Goal: Information Seeking & Learning: Learn about a topic

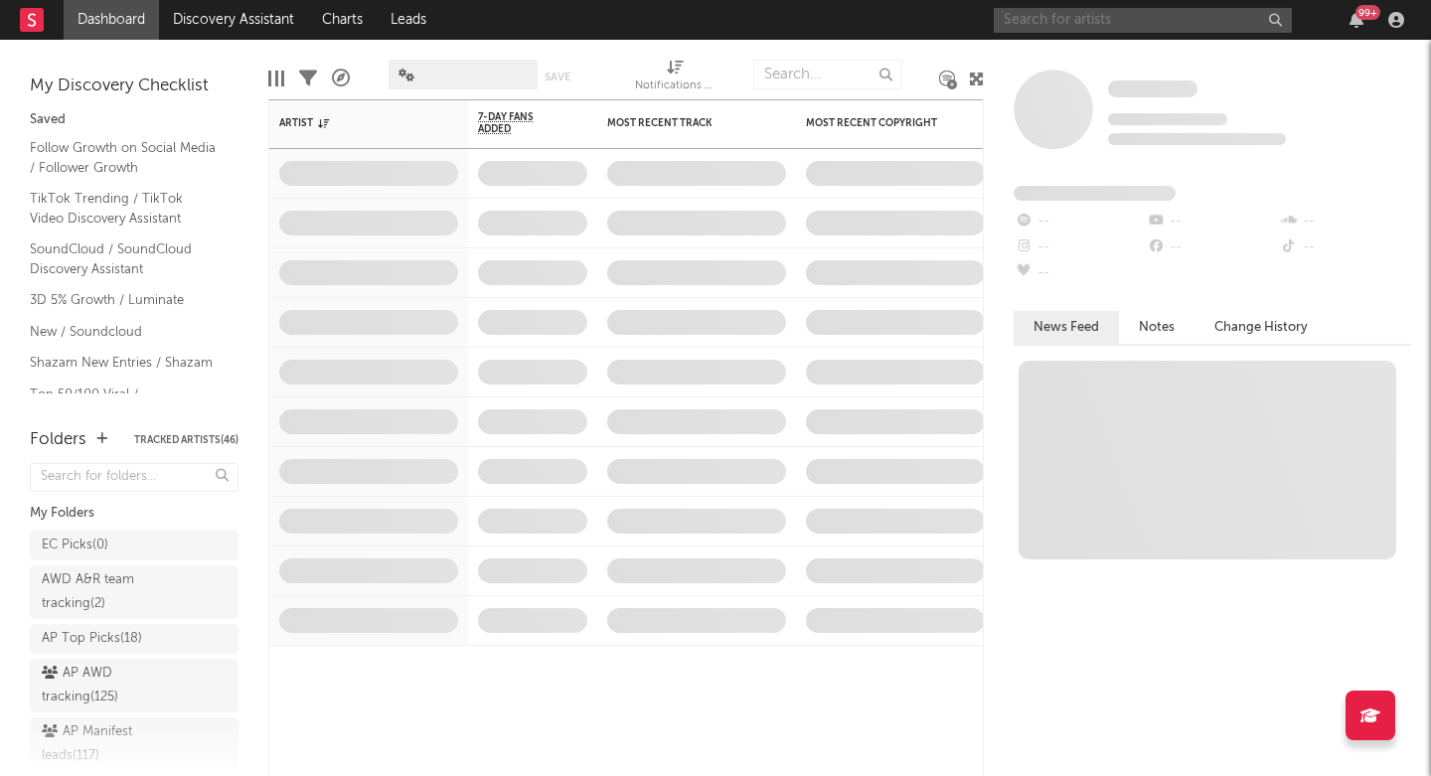
click at [1042, 20] on input "text" at bounding box center [1143, 20] width 298 height 25
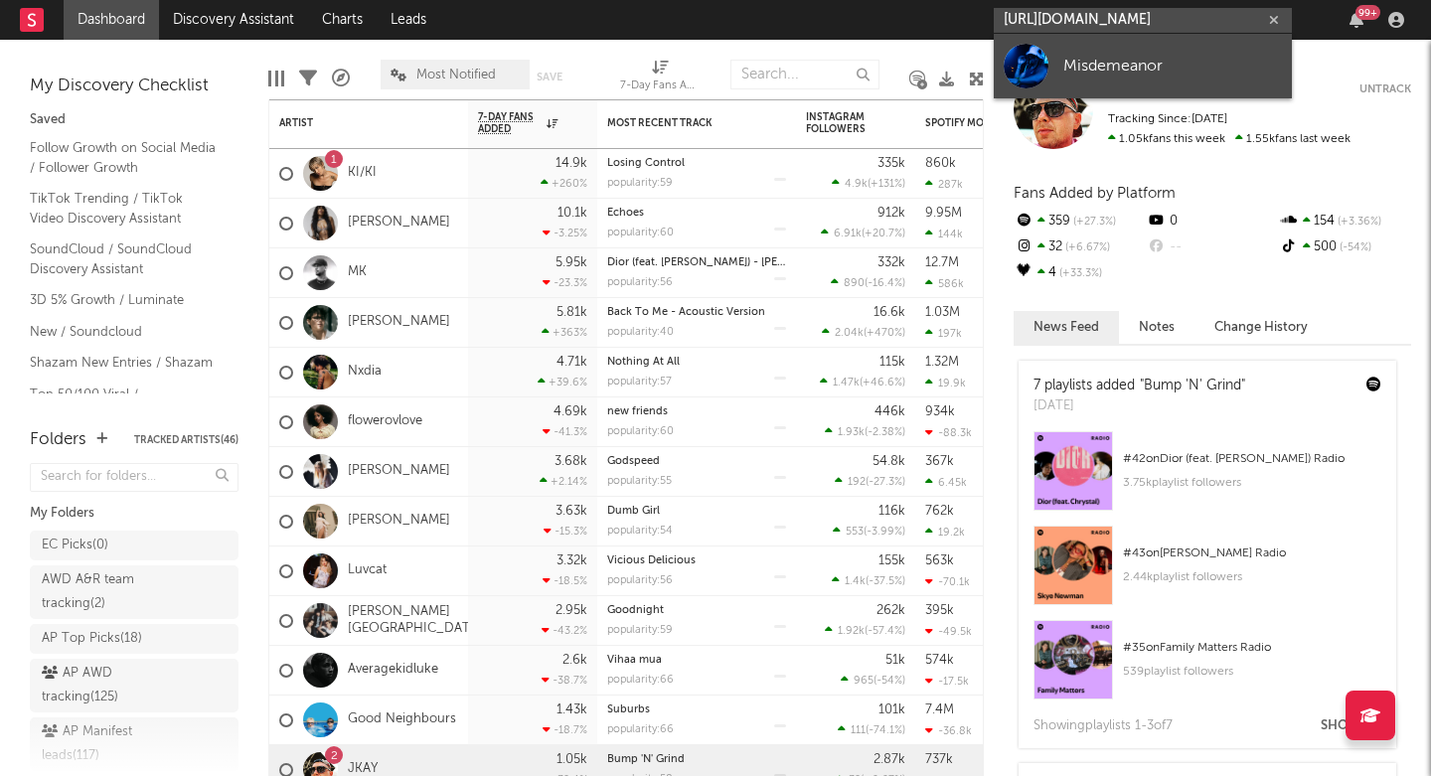
type input "[URL][DOMAIN_NAME]"
click at [1122, 69] on div "Misdemeanor" at bounding box center [1173, 66] width 219 height 24
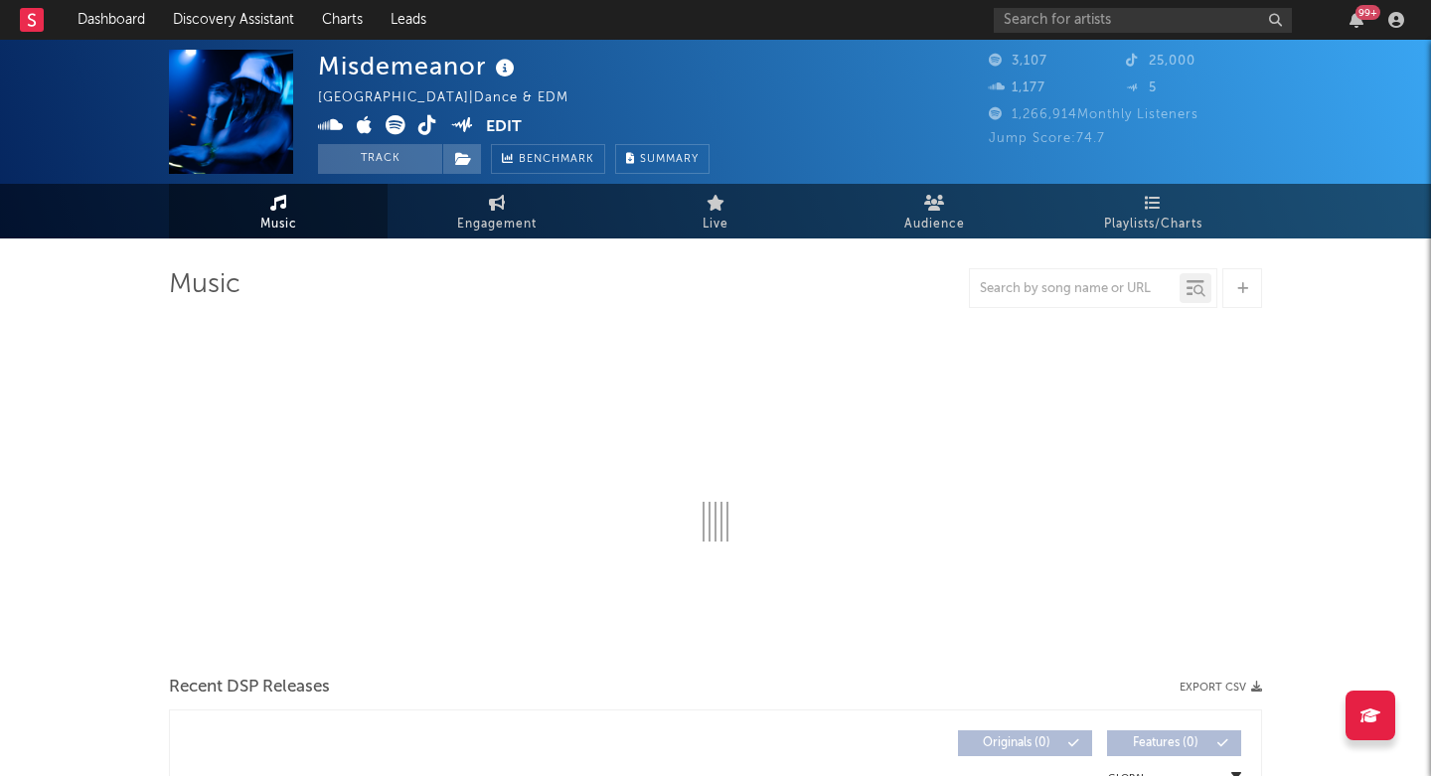
select select "1w"
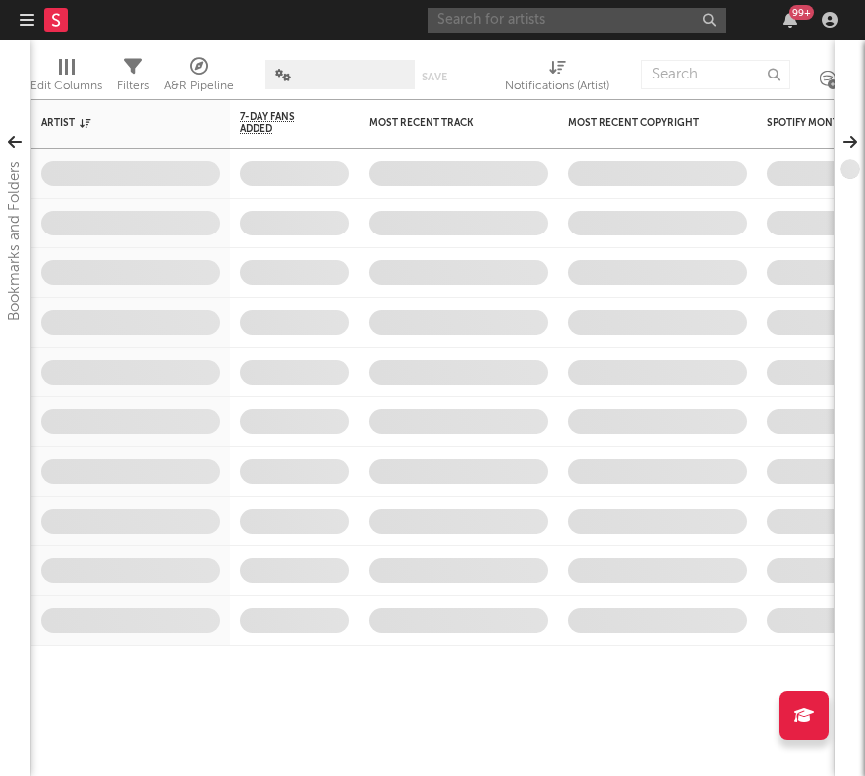
click at [726, 23] on input "text" at bounding box center [576, 20] width 298 height 25
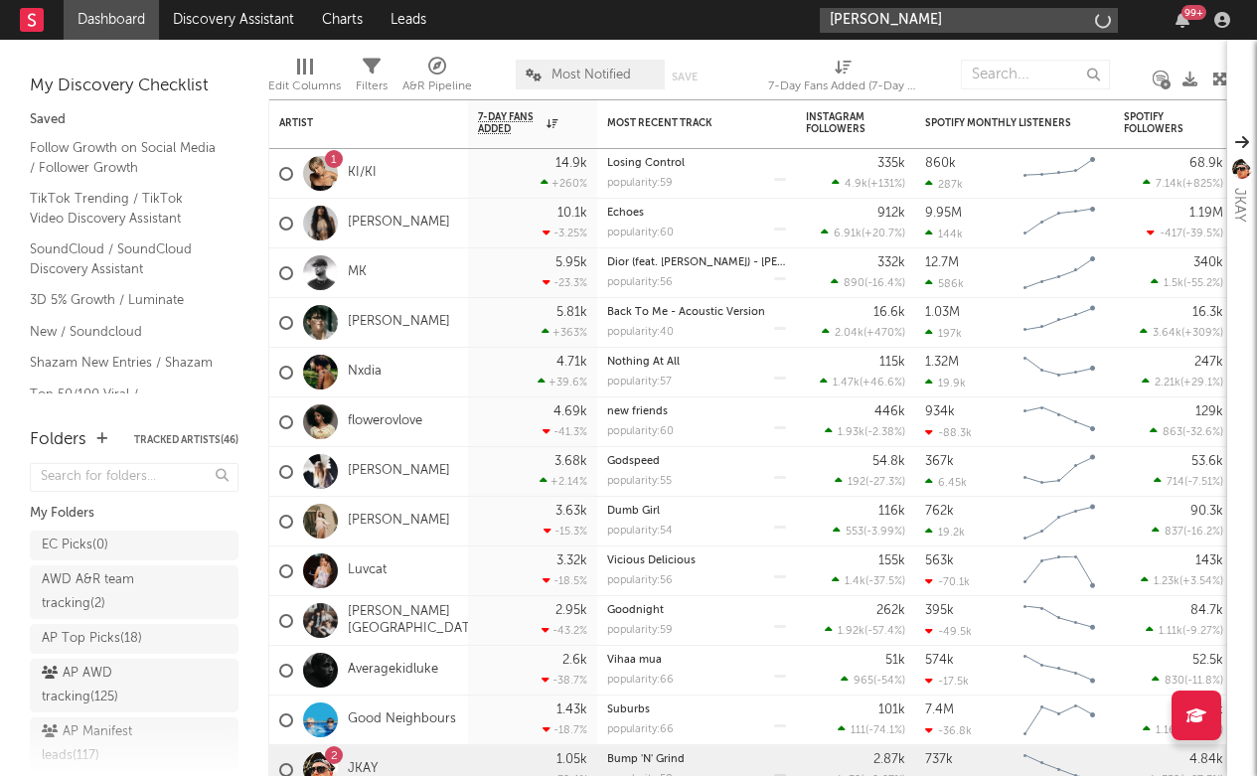
type input "Ethel cain"
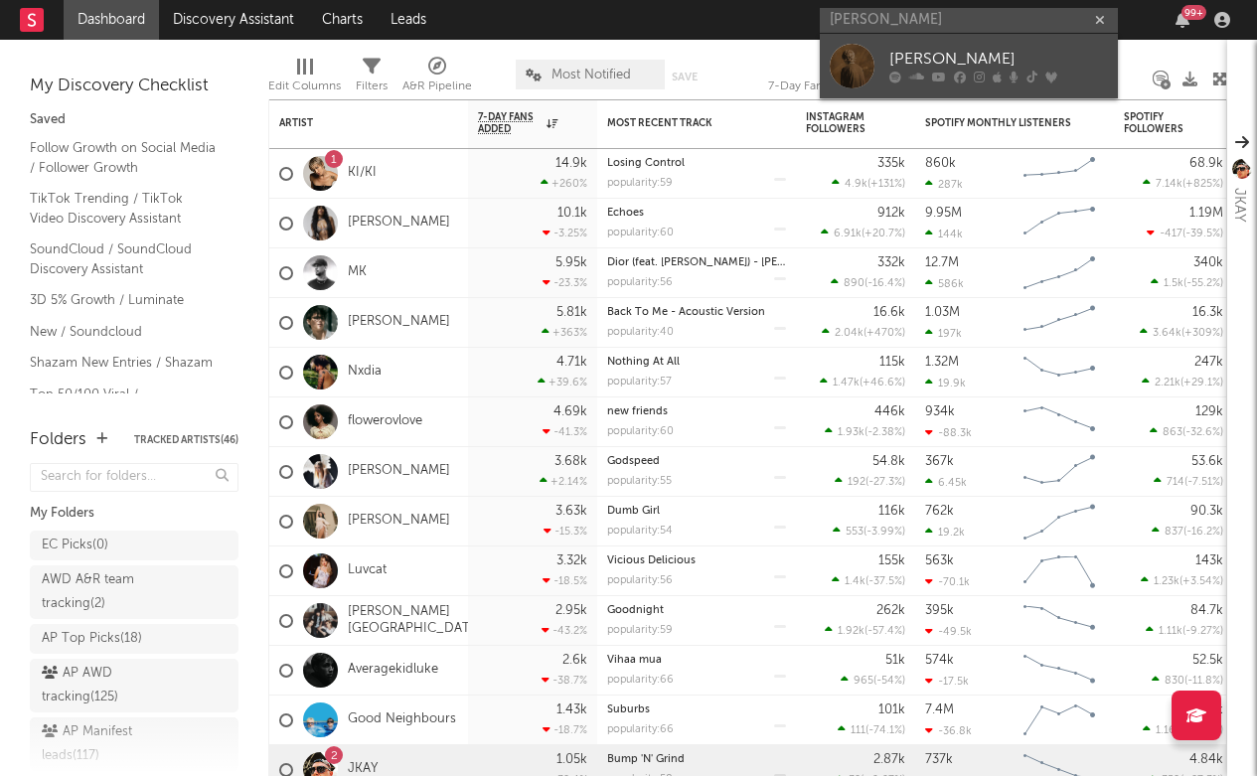
click at [864, 64] on div "Ethel Cain" at bounding box center [999, 60] width 219 height 24
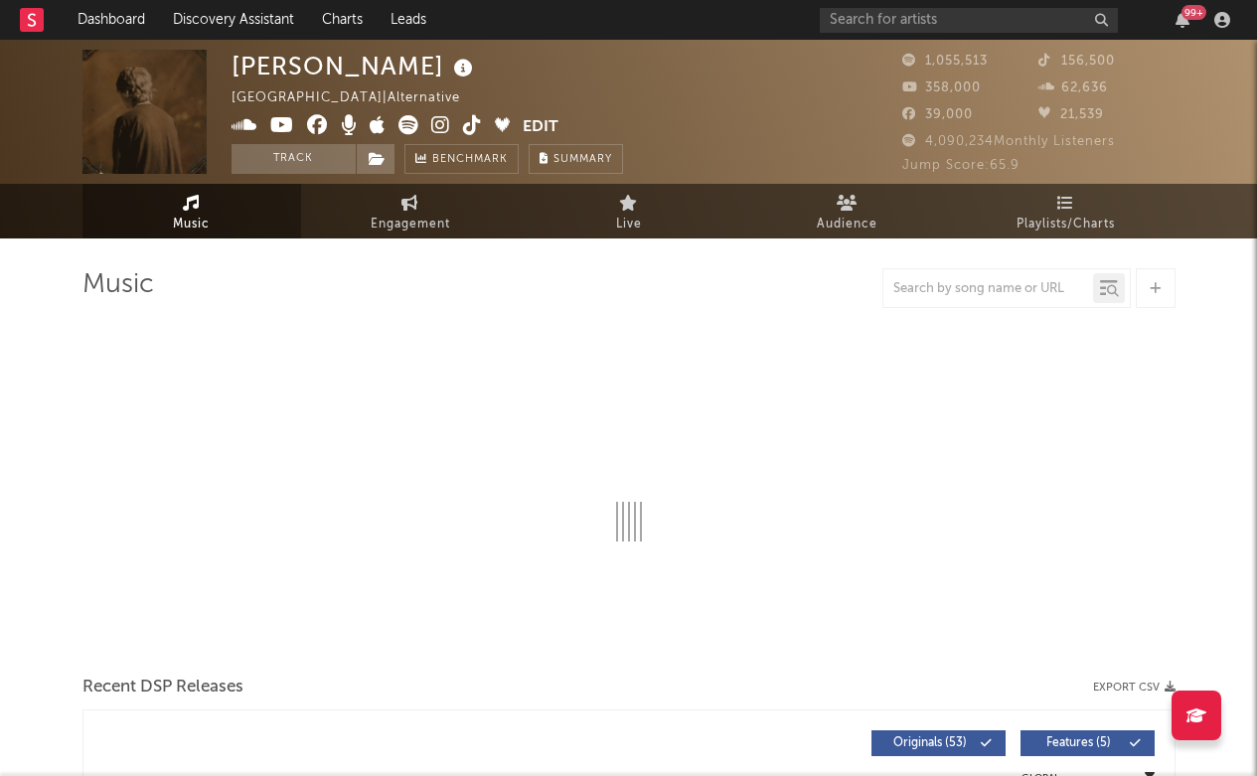
select select "6m"
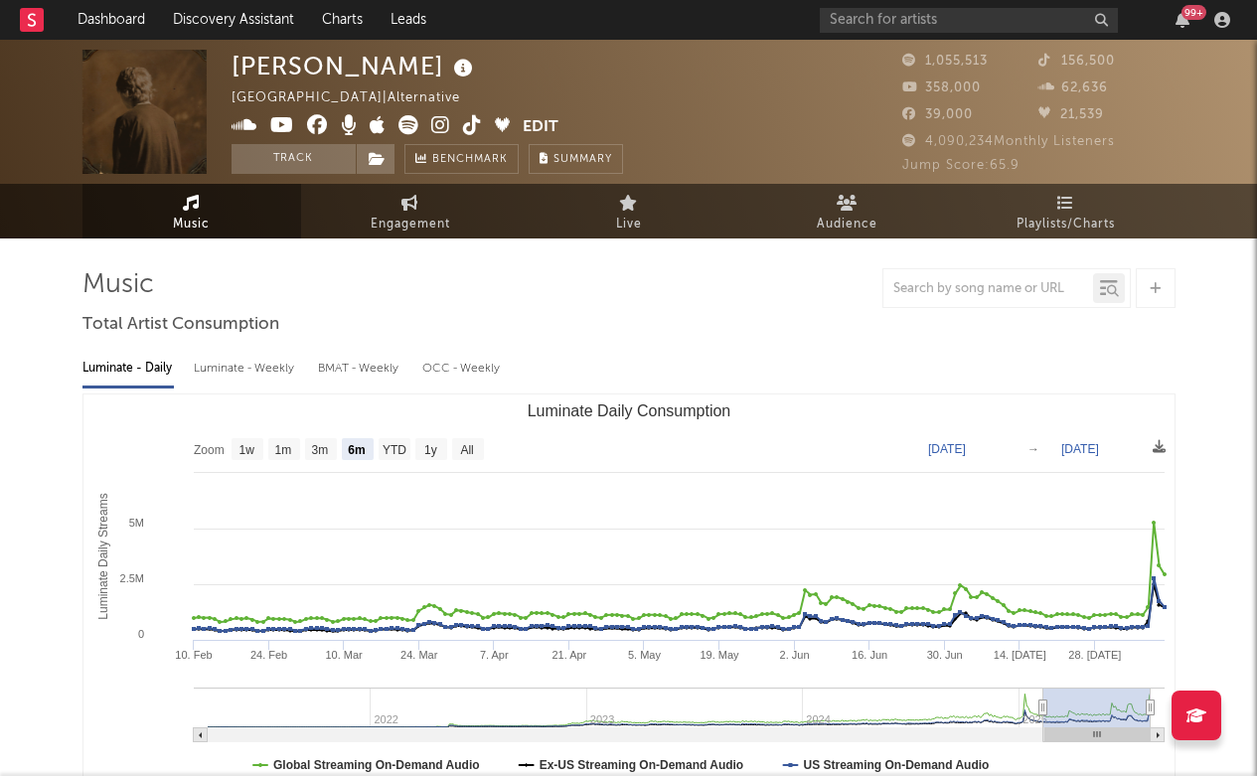
click at [444, 121] on icon at bounding box center [440, 125] width 19 height 20
